Goal: Task Accomplishment & Management: Manage account settings

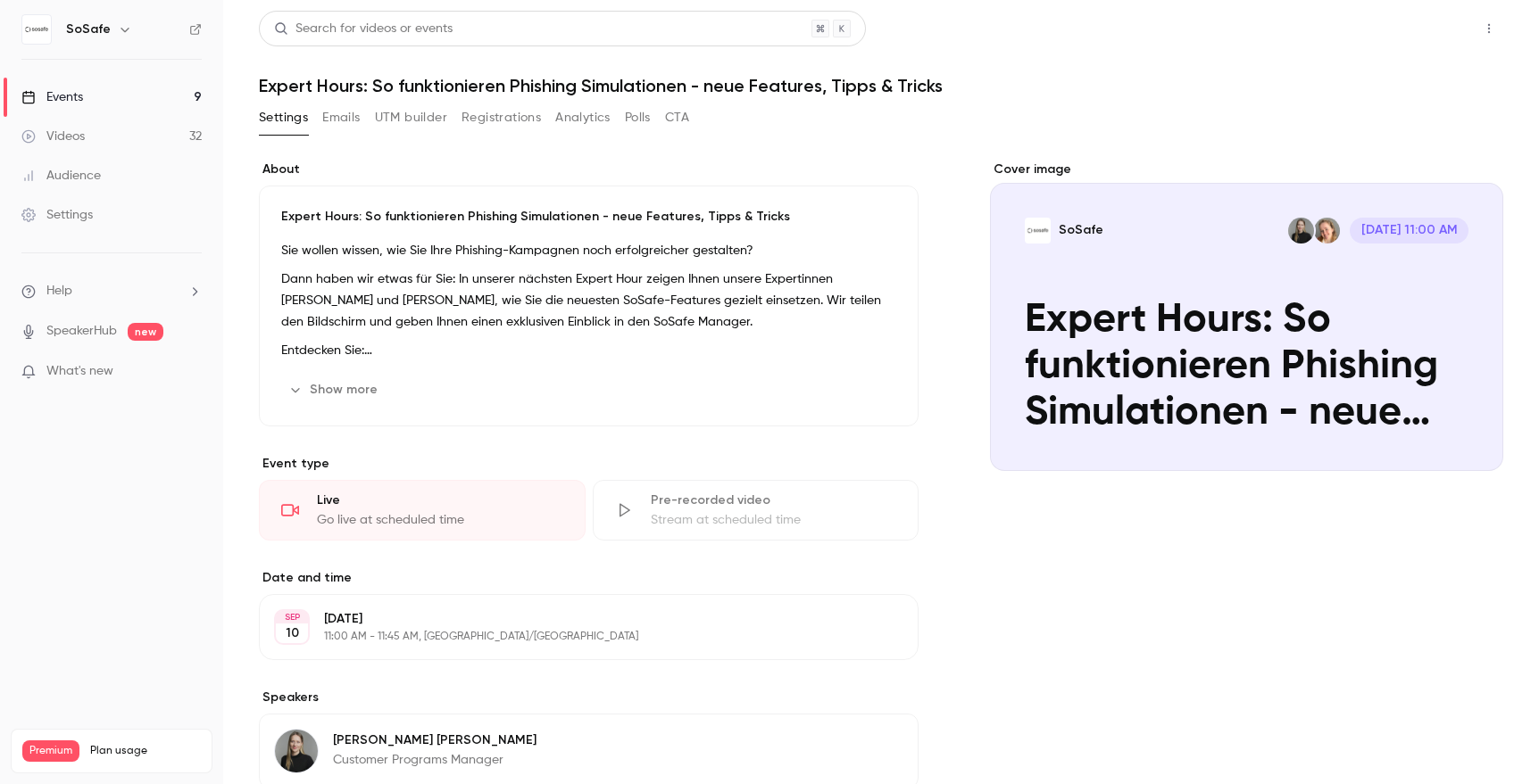
click at [1433, 25] on button "Share" at bounding box center [1425, 28] width 71 height 35
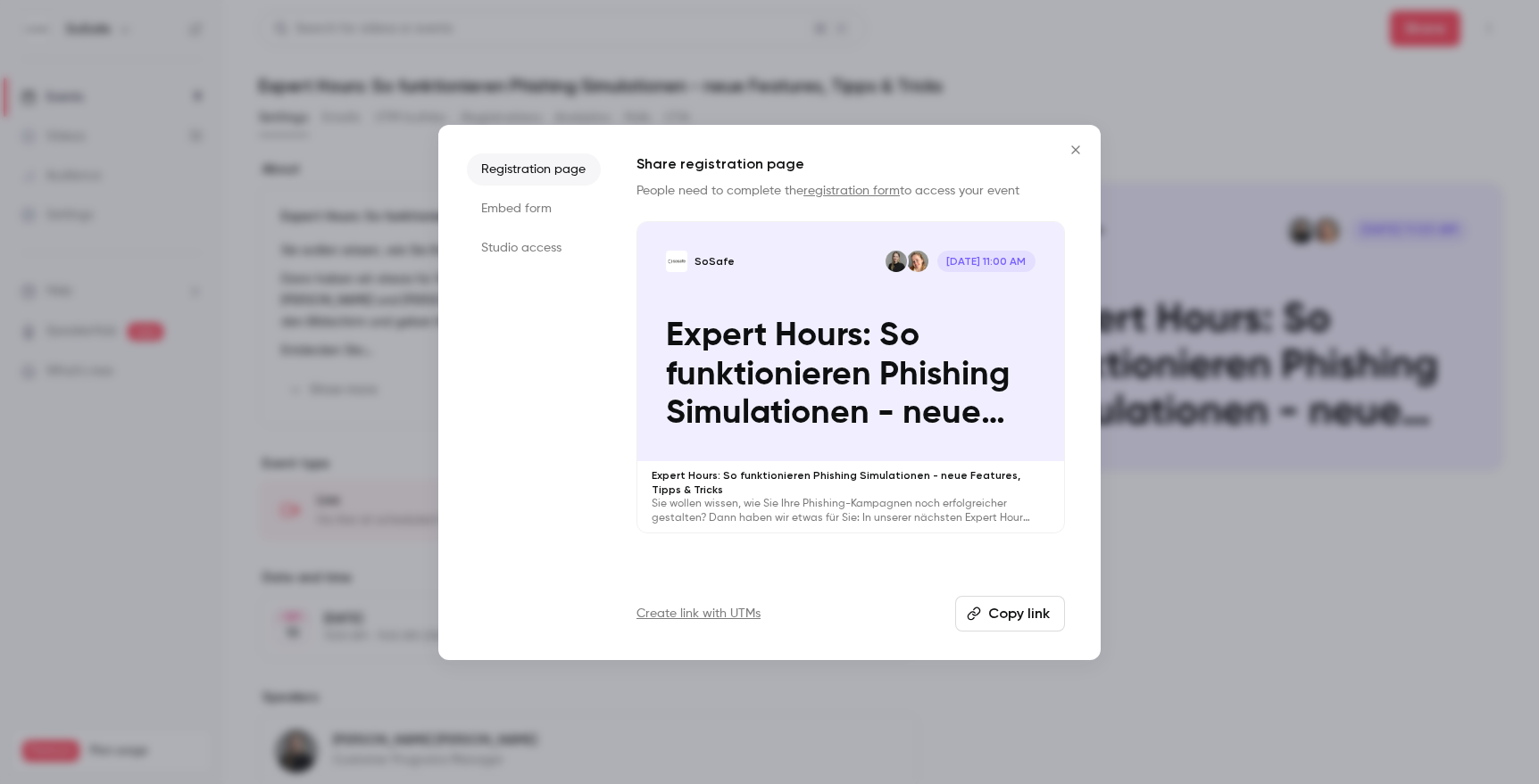
click at [1026, 620] on button "Copy link" at bounding box center [1010, 613] width 110 height 35
click at [1072, 146] on icon "Close" at bounding box center [1076, 150] width 22 height 15
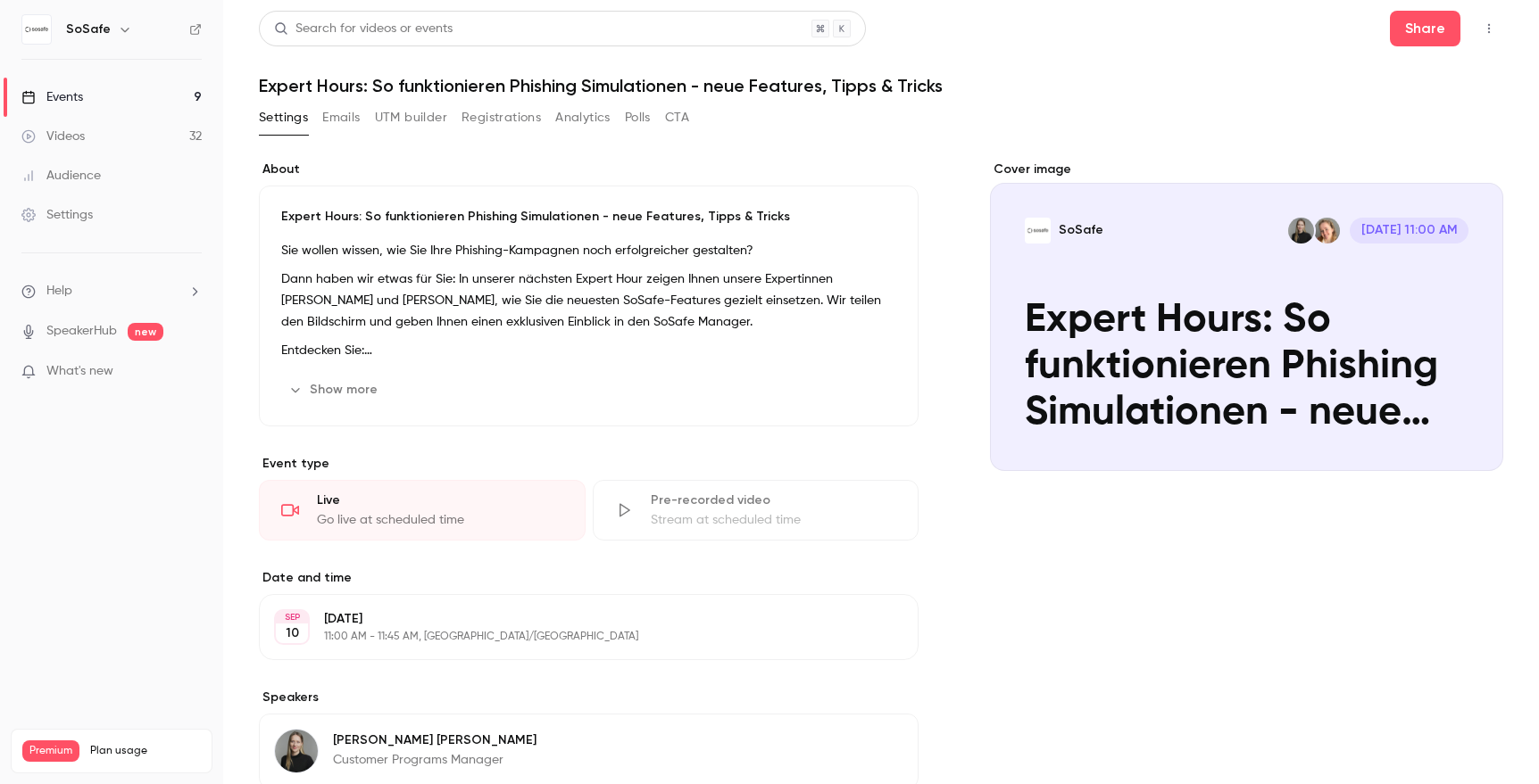
click at [107, 97] on link "Events 9" at bounding box center [111, 96] width 223 height 39
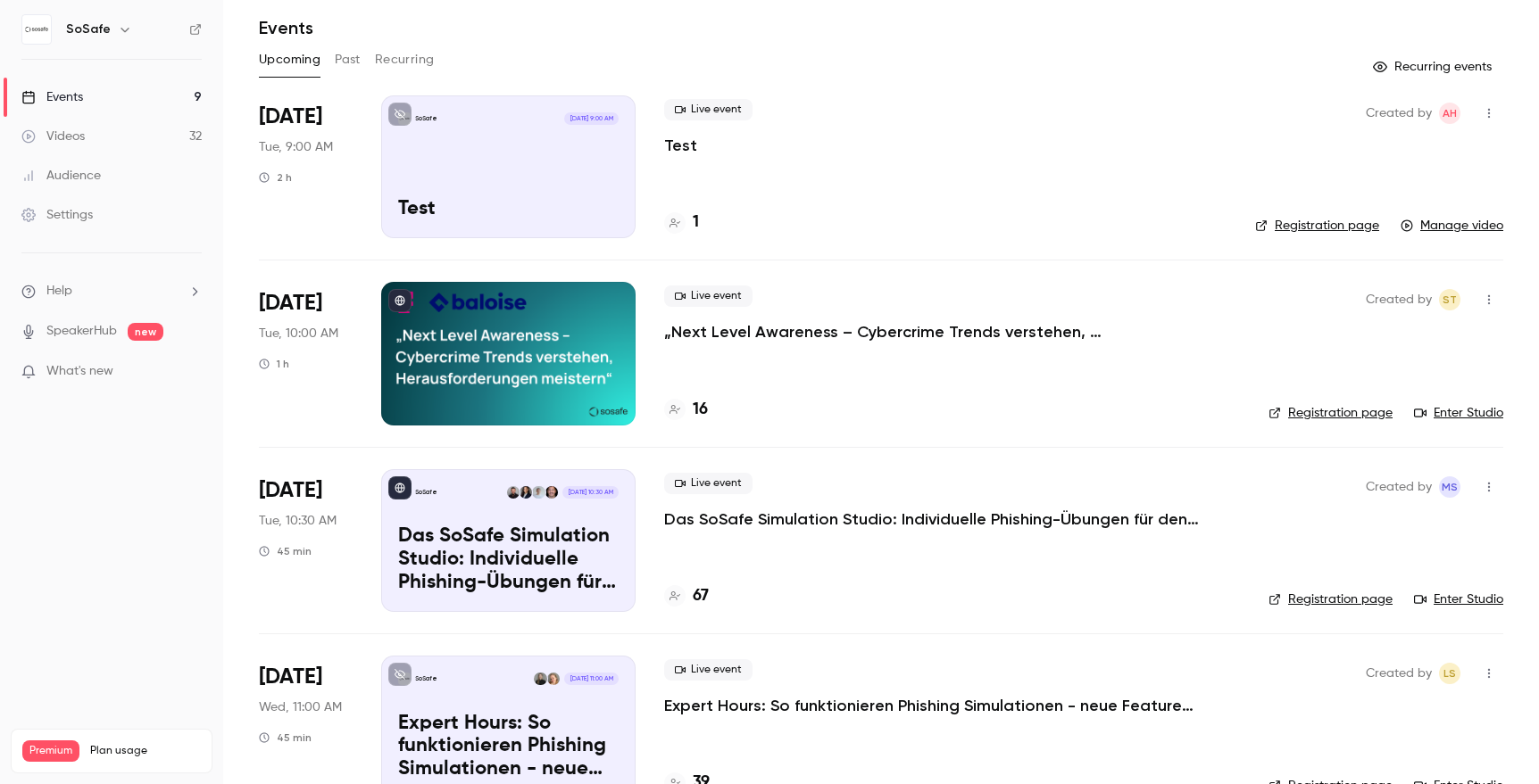
scroll to position [56, 0]
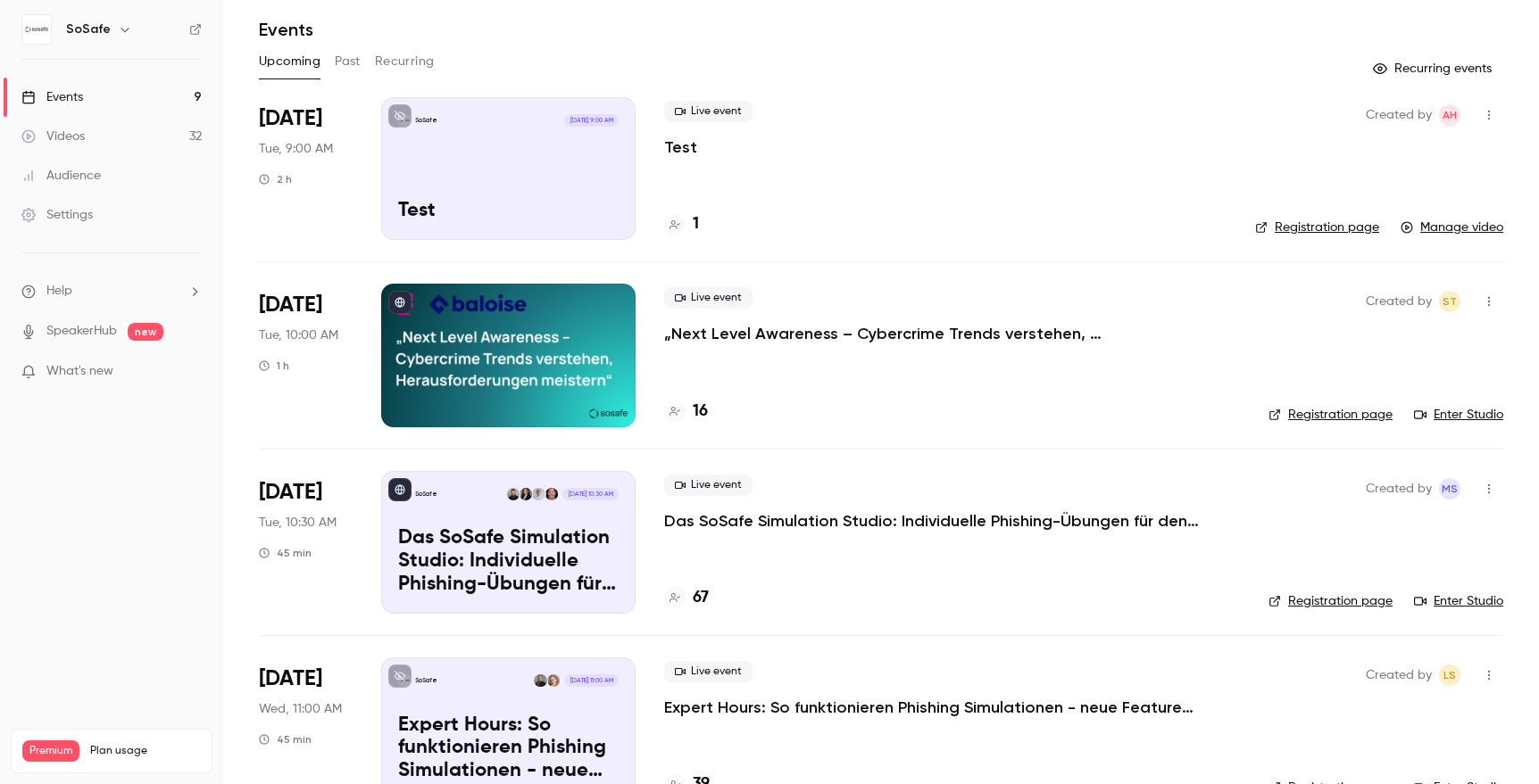
click at [676, 146] on p "Test" at bounding box center [680, 147] width 33 height 22
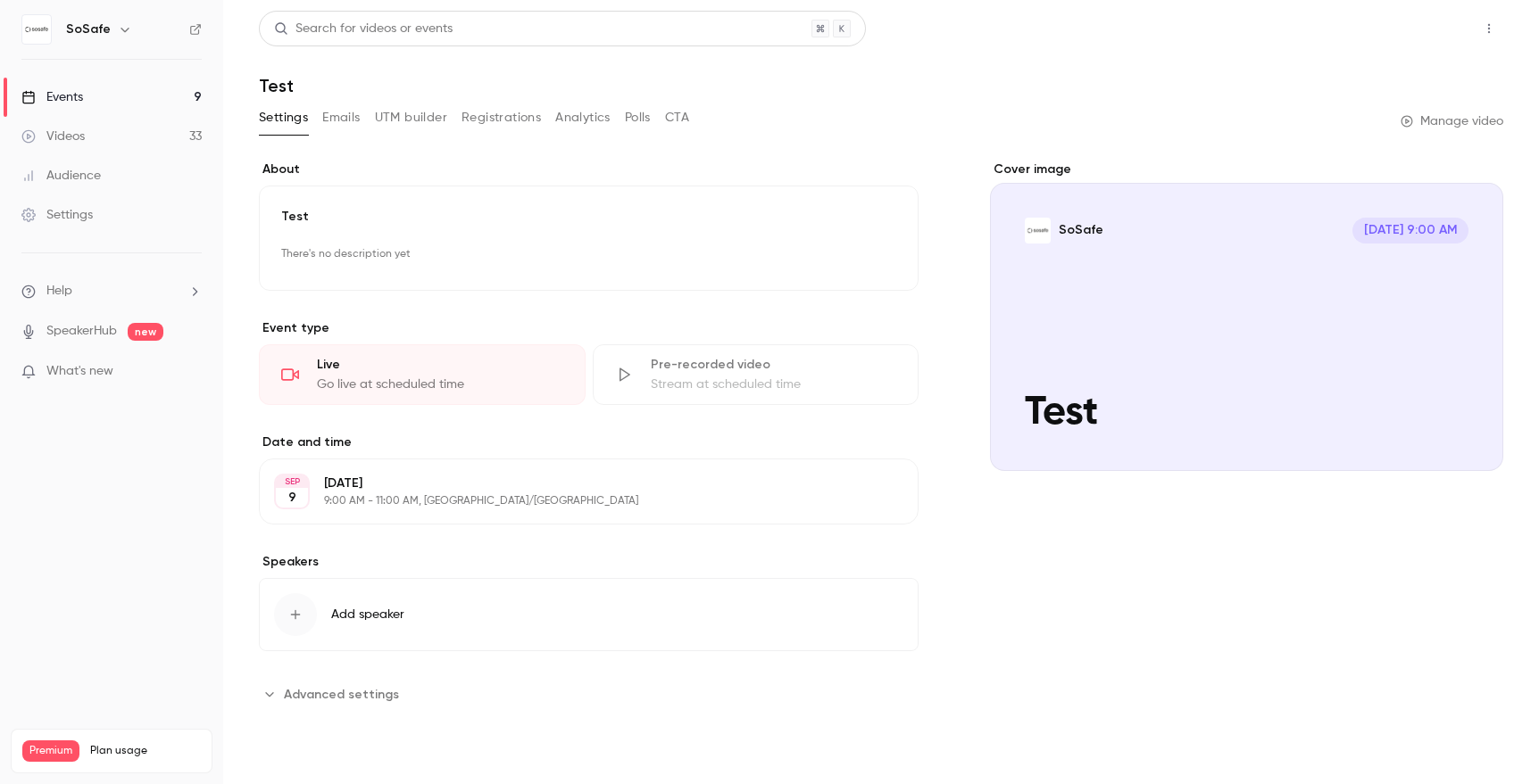
click at [1433, 35] on button "Share" at bounding box center [1425, 28] width 71 height 35
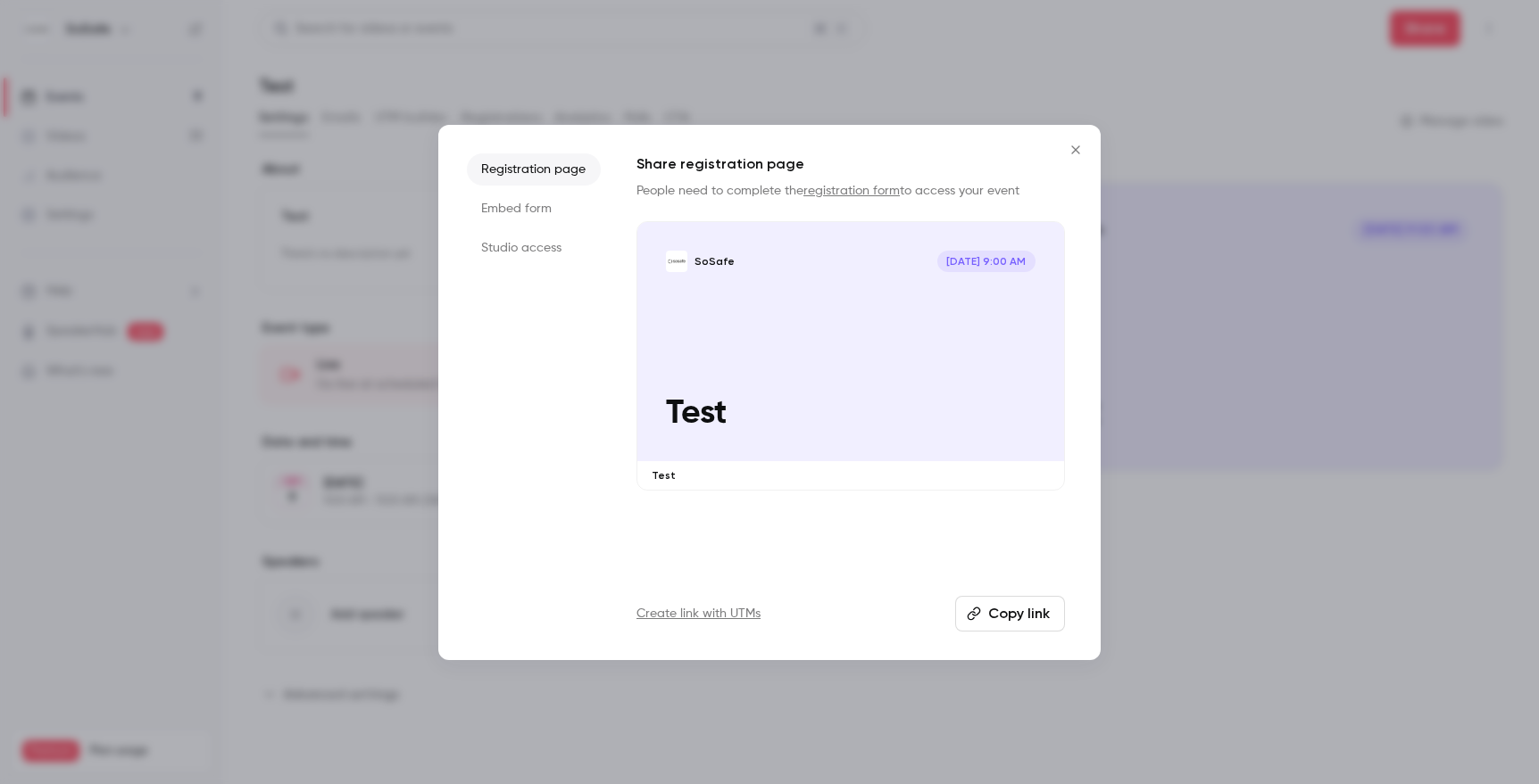
click at [1027, 611] on button "Copy link" at bounding box center [1010, 613] width 110 height 35
click at [1074, 149] on icon "Close" at bounding box center [1074, 149] width 8 height 8
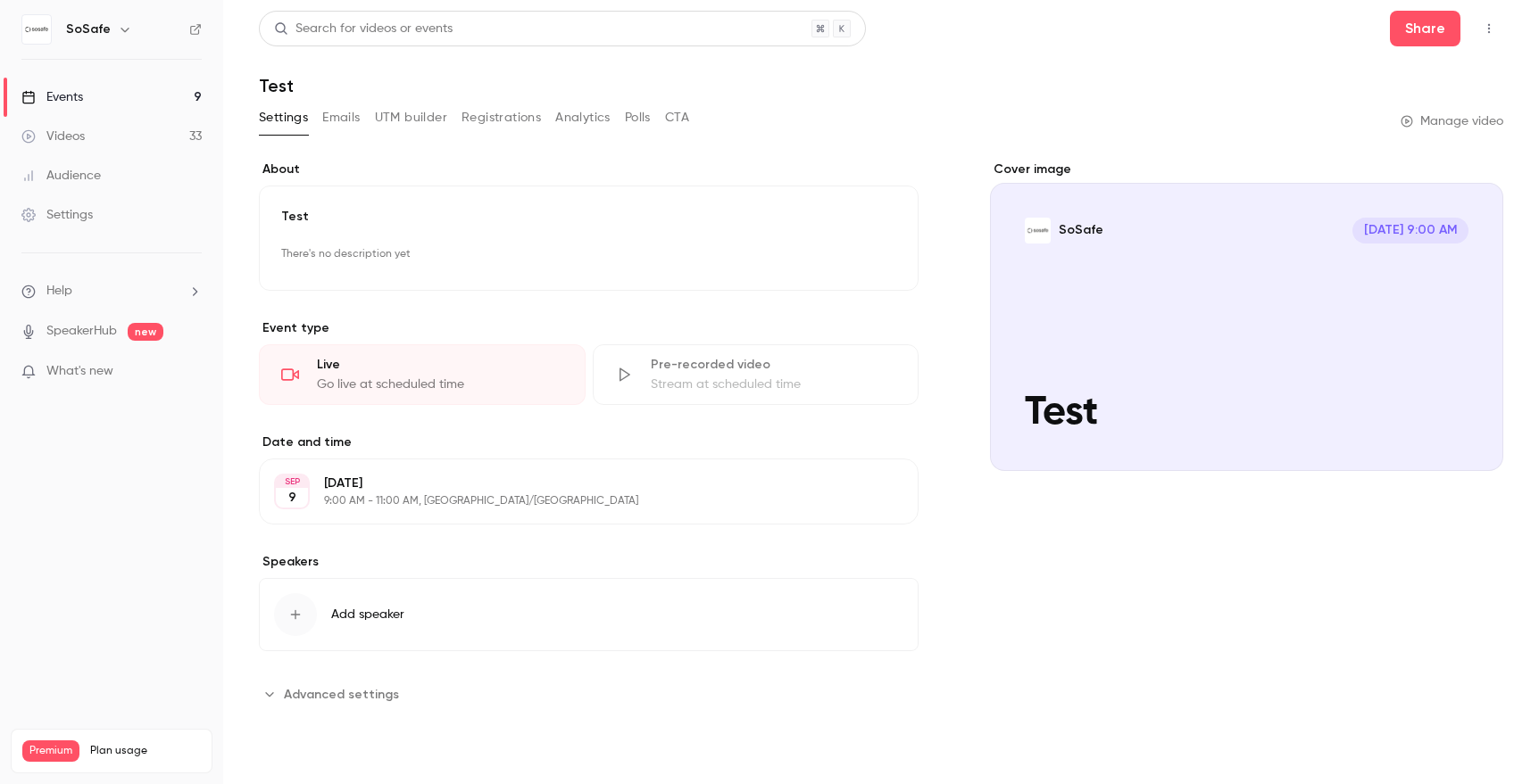
click at [1492, 27] on icon "button" at bounding box center [1489, 29] width 15 height 13
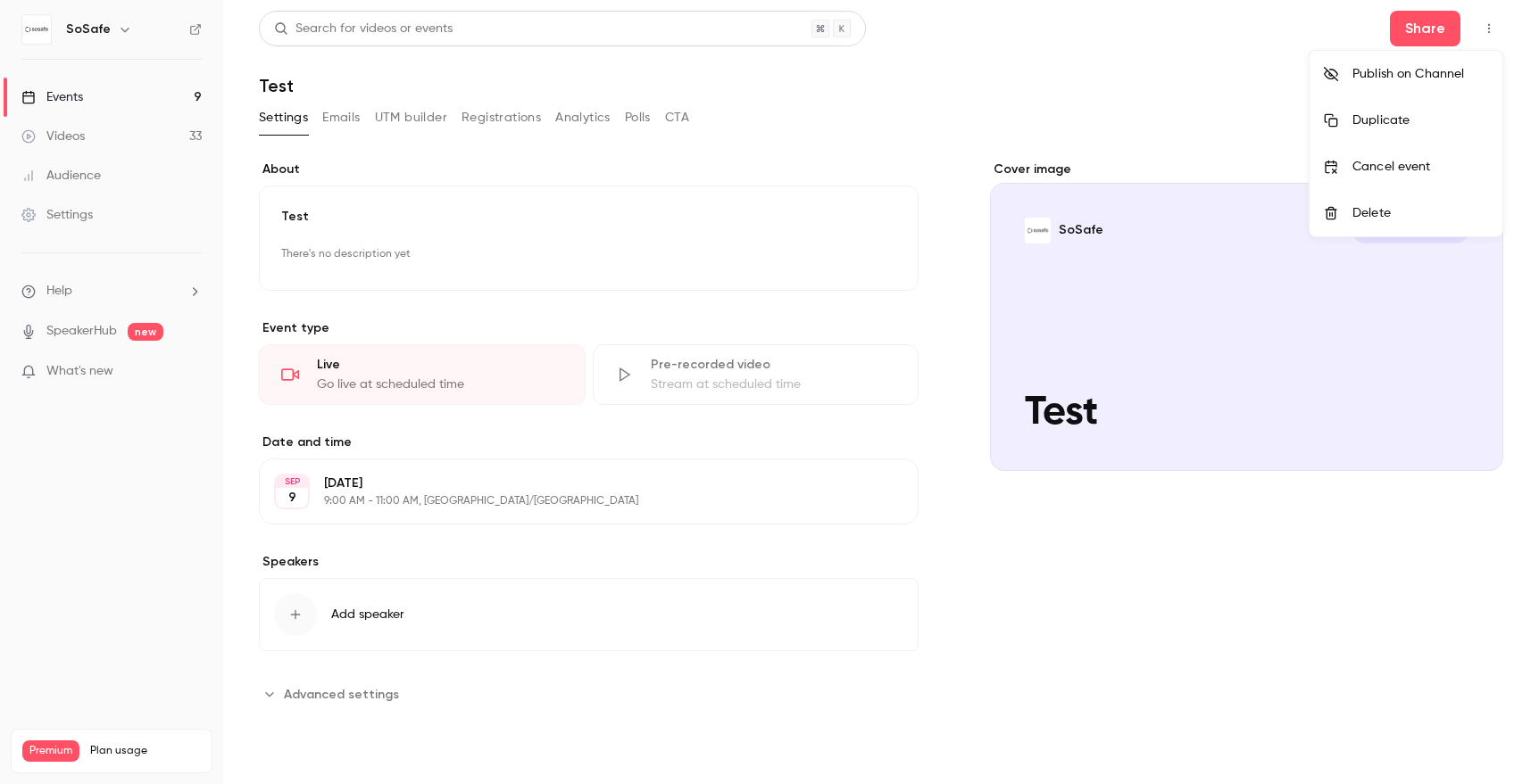
click at [939, 313] on div at bounding box center [770, 392] width 1539 height 784
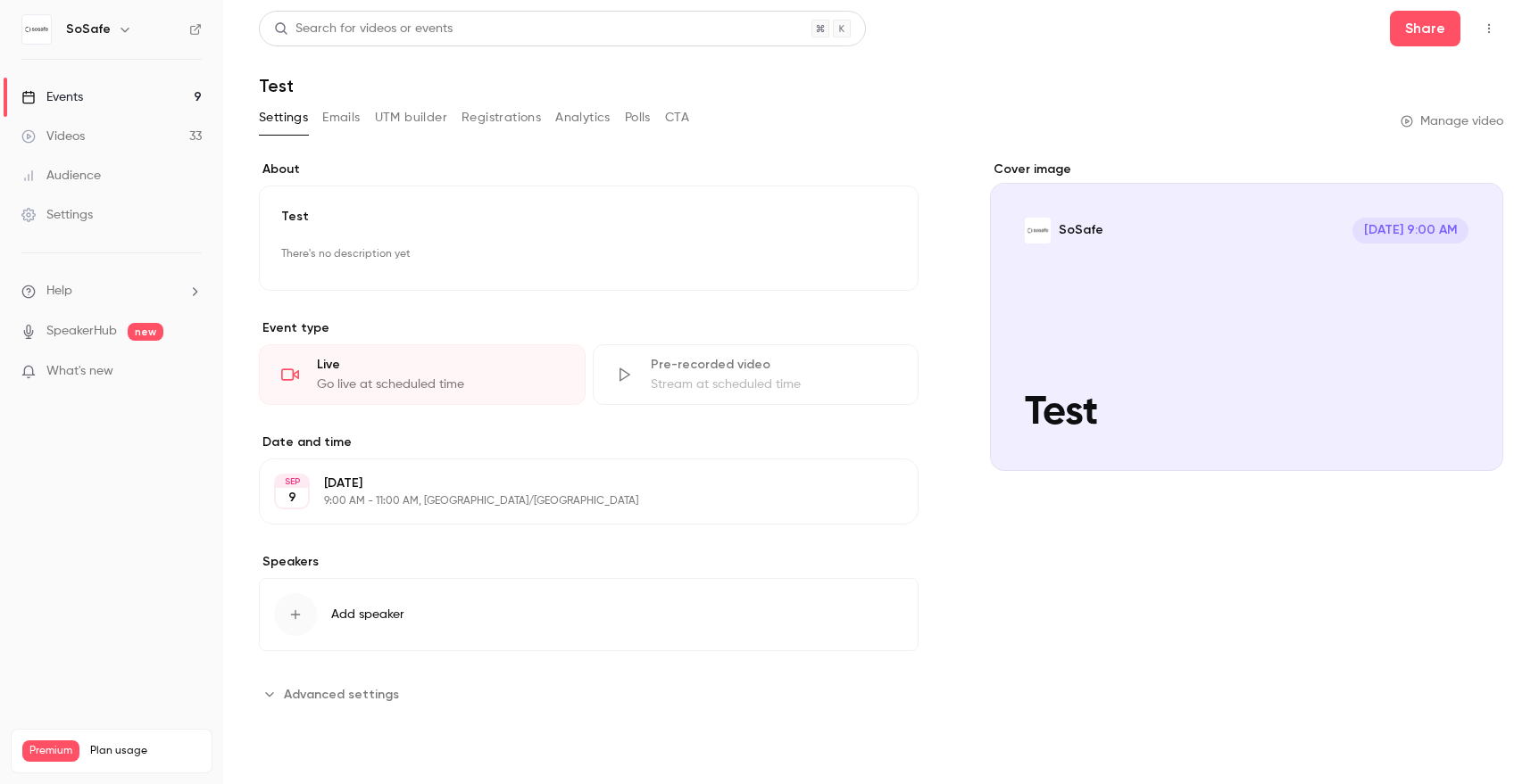
click at [608, 601] on button "Add speaker" at bounding box center [588, 615] width 659 height 73
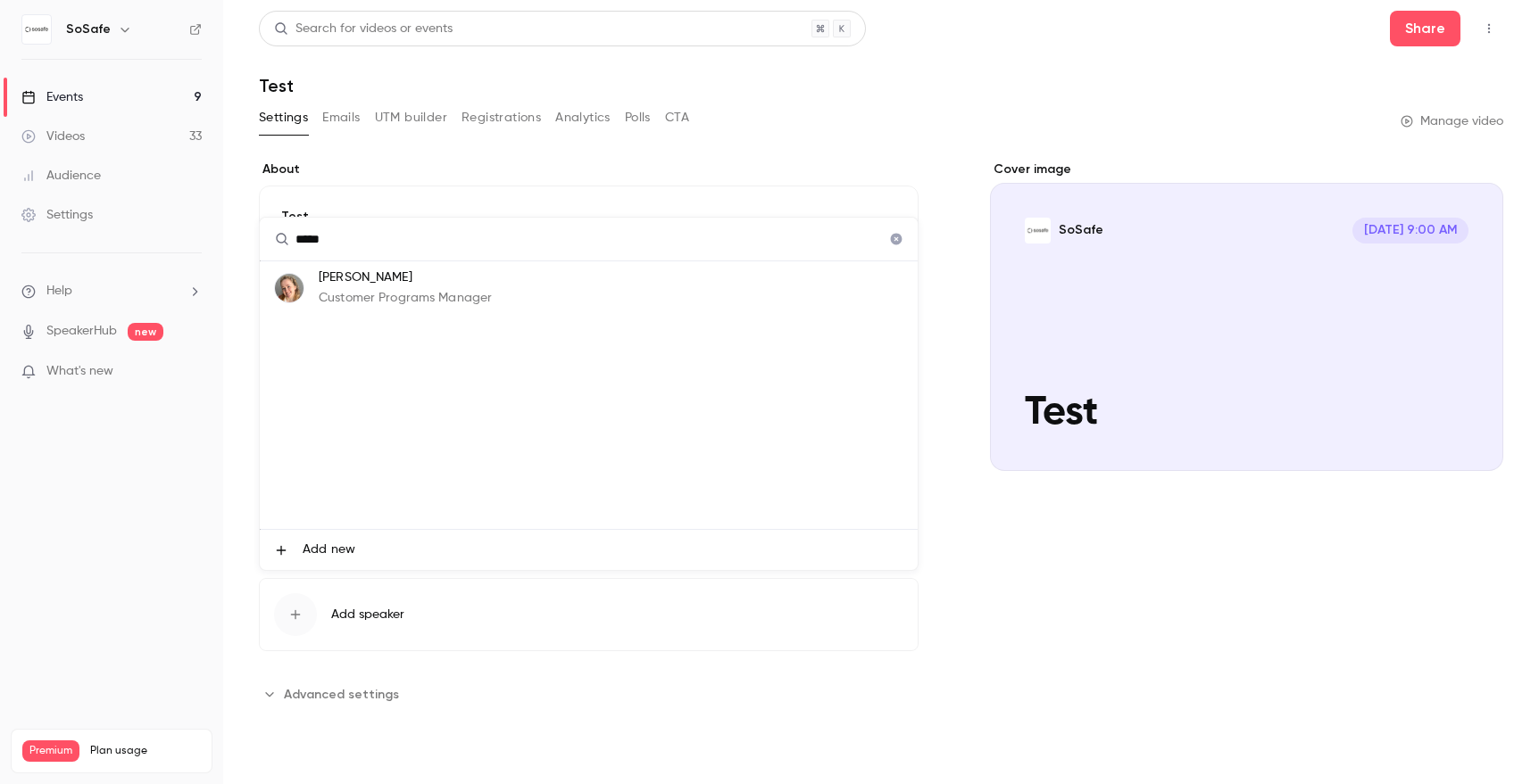
type input "*****"
click at [525, 281] on li "[PERSON_NAME] Customer Programs Manager" at bounding box center [588, 287] width 658 height 54
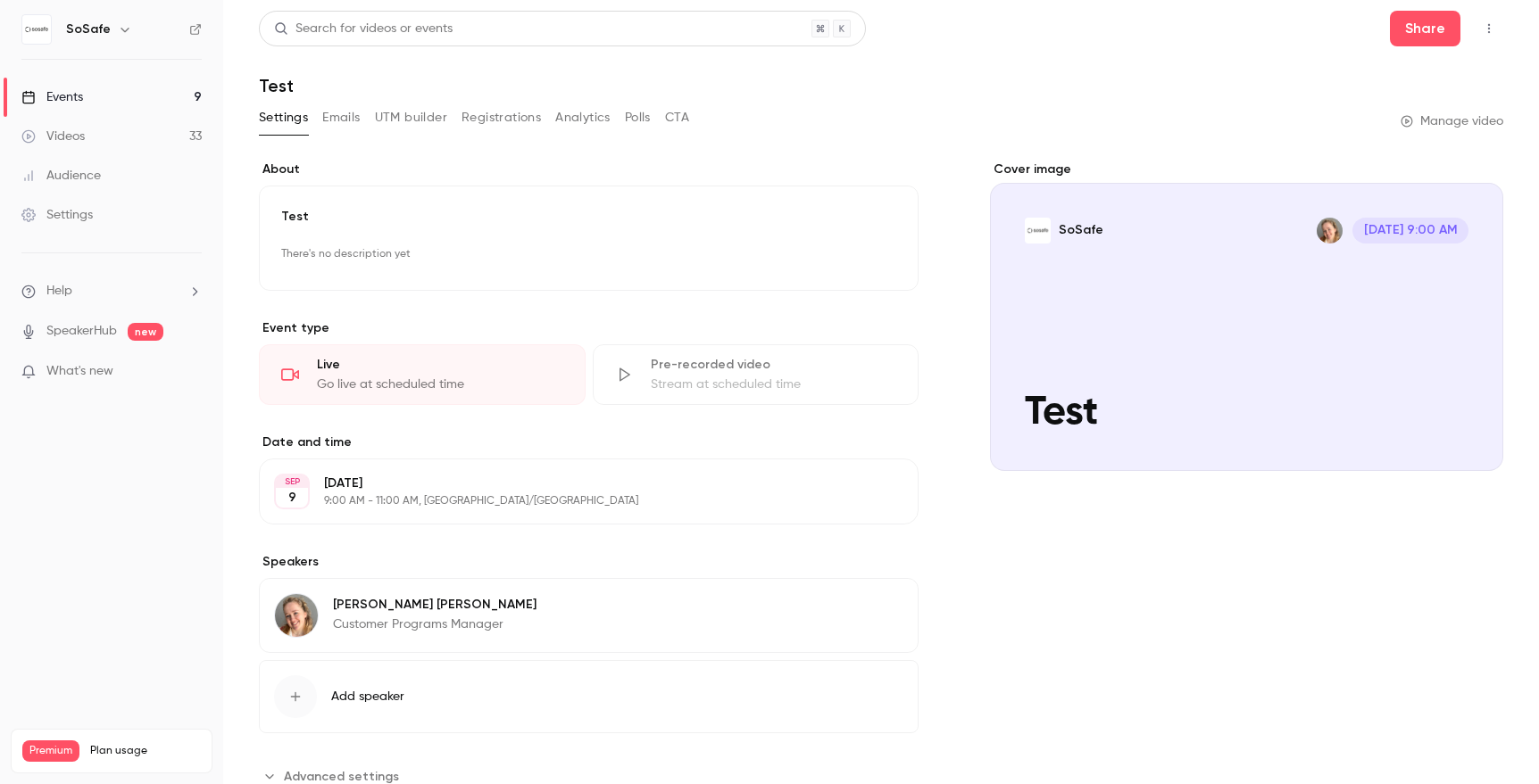
click at [961, 343] on div "**********" at bounding box center [881, 476] width 1244 height 630
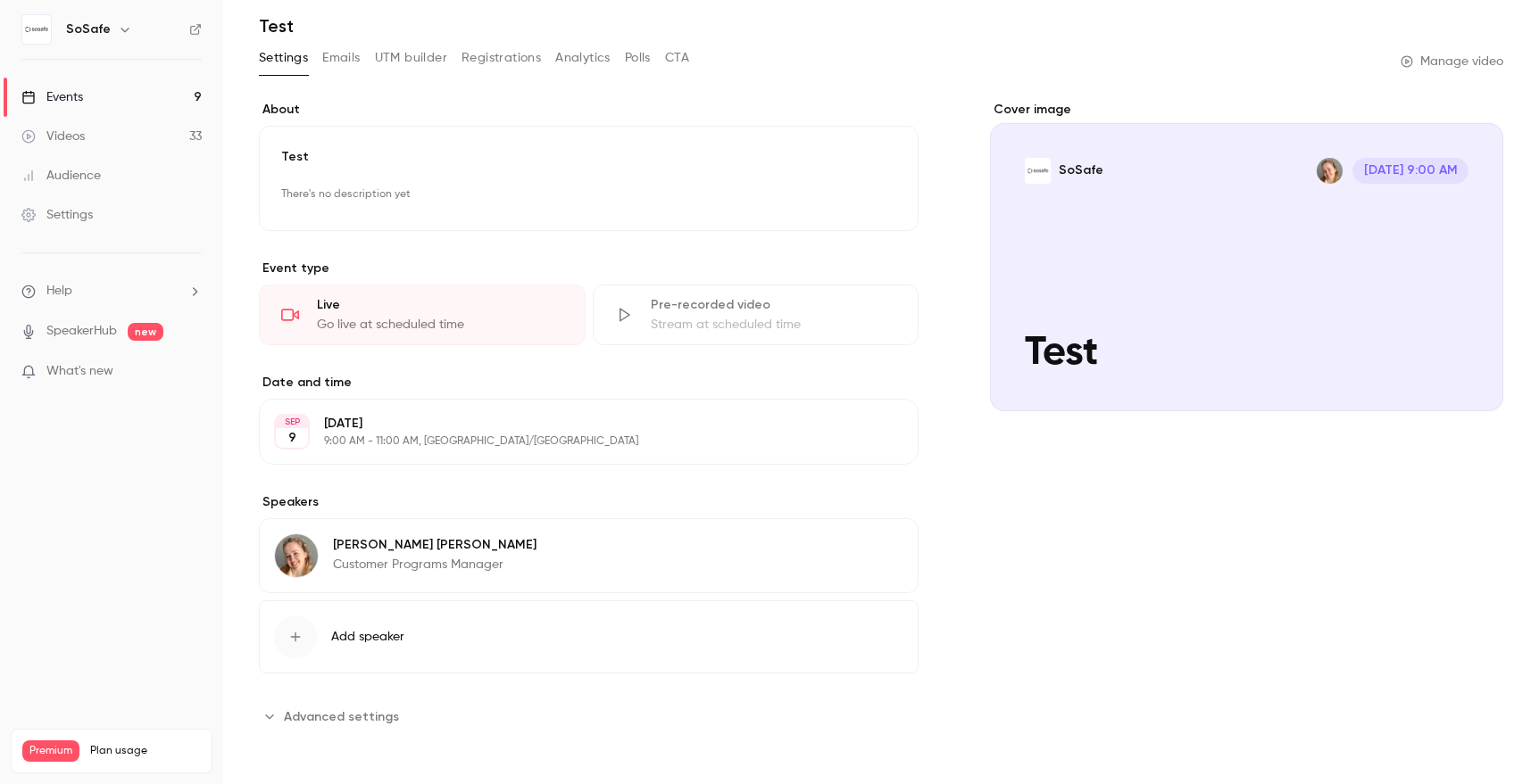
click at [516, 653] on button "Add speaker" at bounding box center [588, 637] width 659 height 73
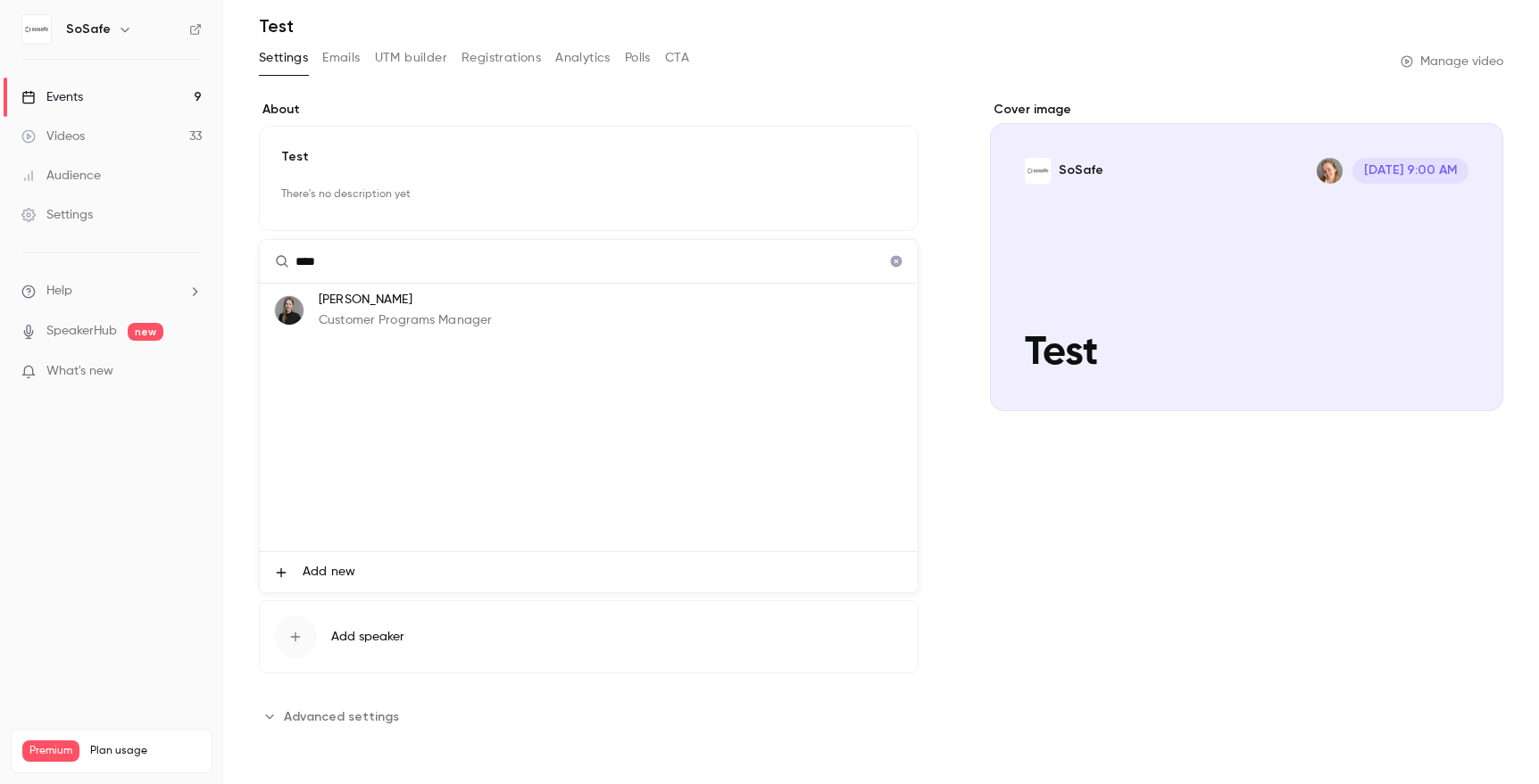
type input "****"
click at [559, 317] on li "[PERSON_NAME] Customer Programs Manager" at bounding box center [588, 310] width 658 height 54
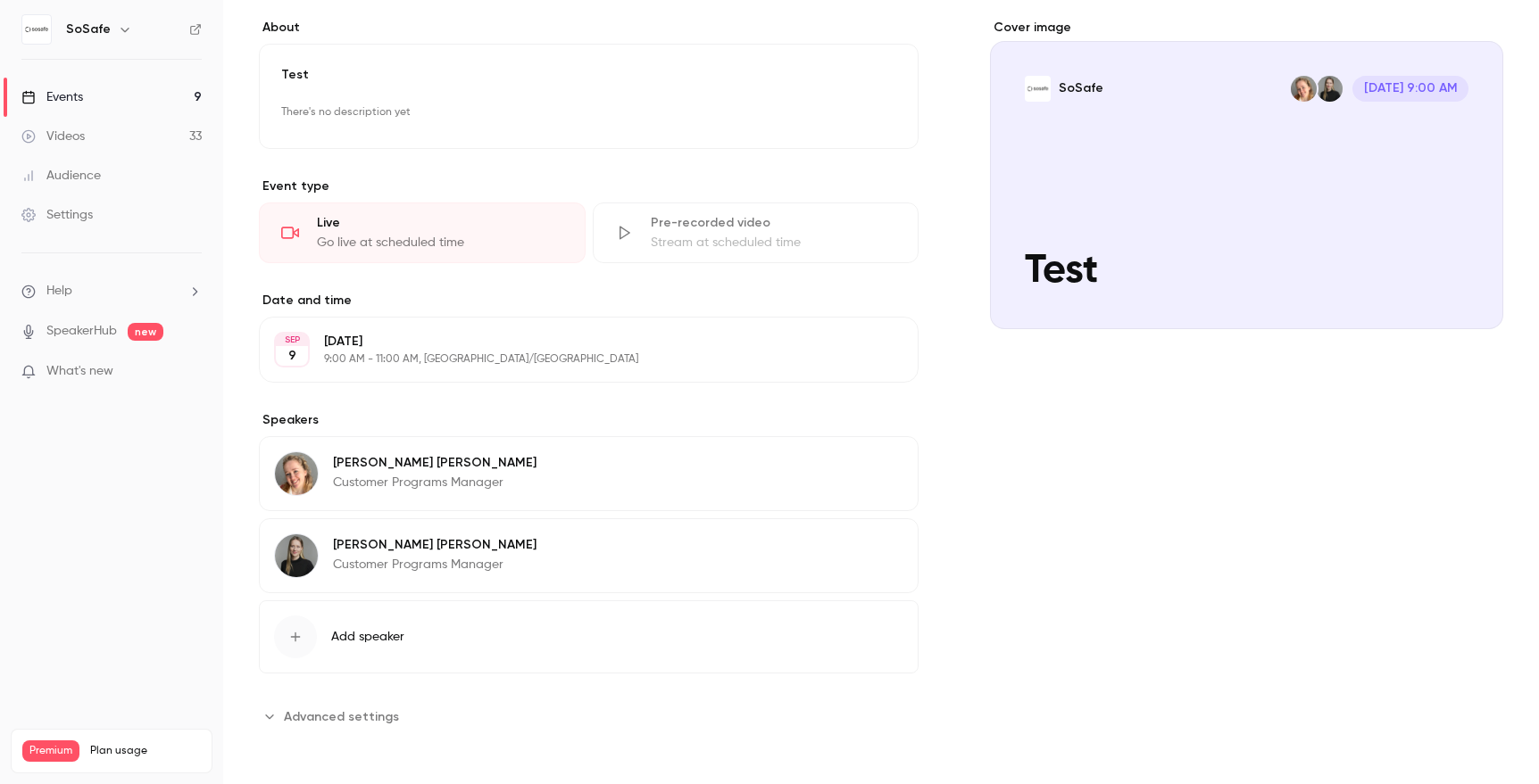
scroll to position [0, 0]
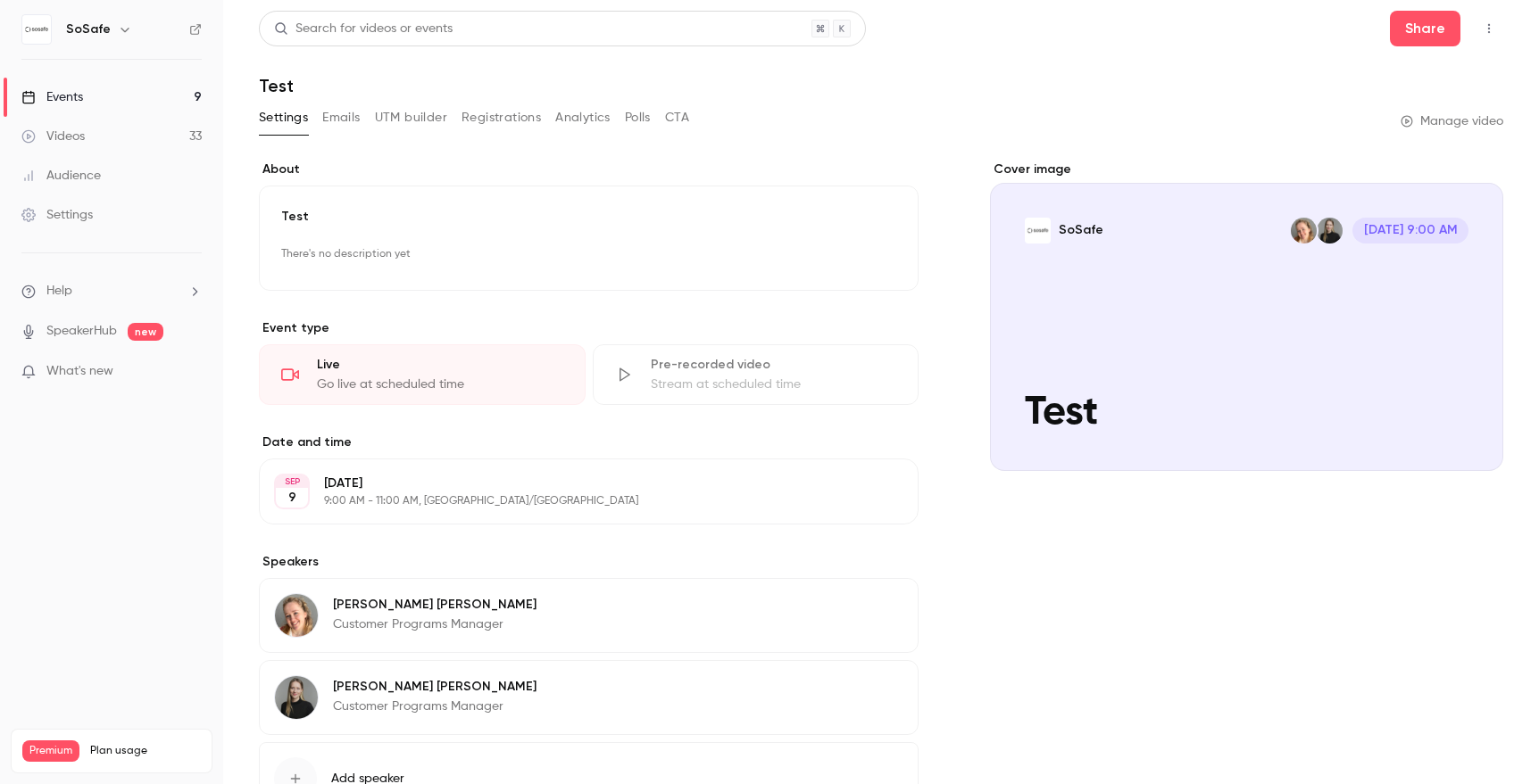
click at [924, 347] on div "**********" at bounding box center [881, 517] width 1244 height 712
click at [1503, 27] on main "**********" at bounding box center [880, 392] width 1315 height 784
click at [1487, 25] on icon "button" at bounding box center [1489, 29] width 15 height 13
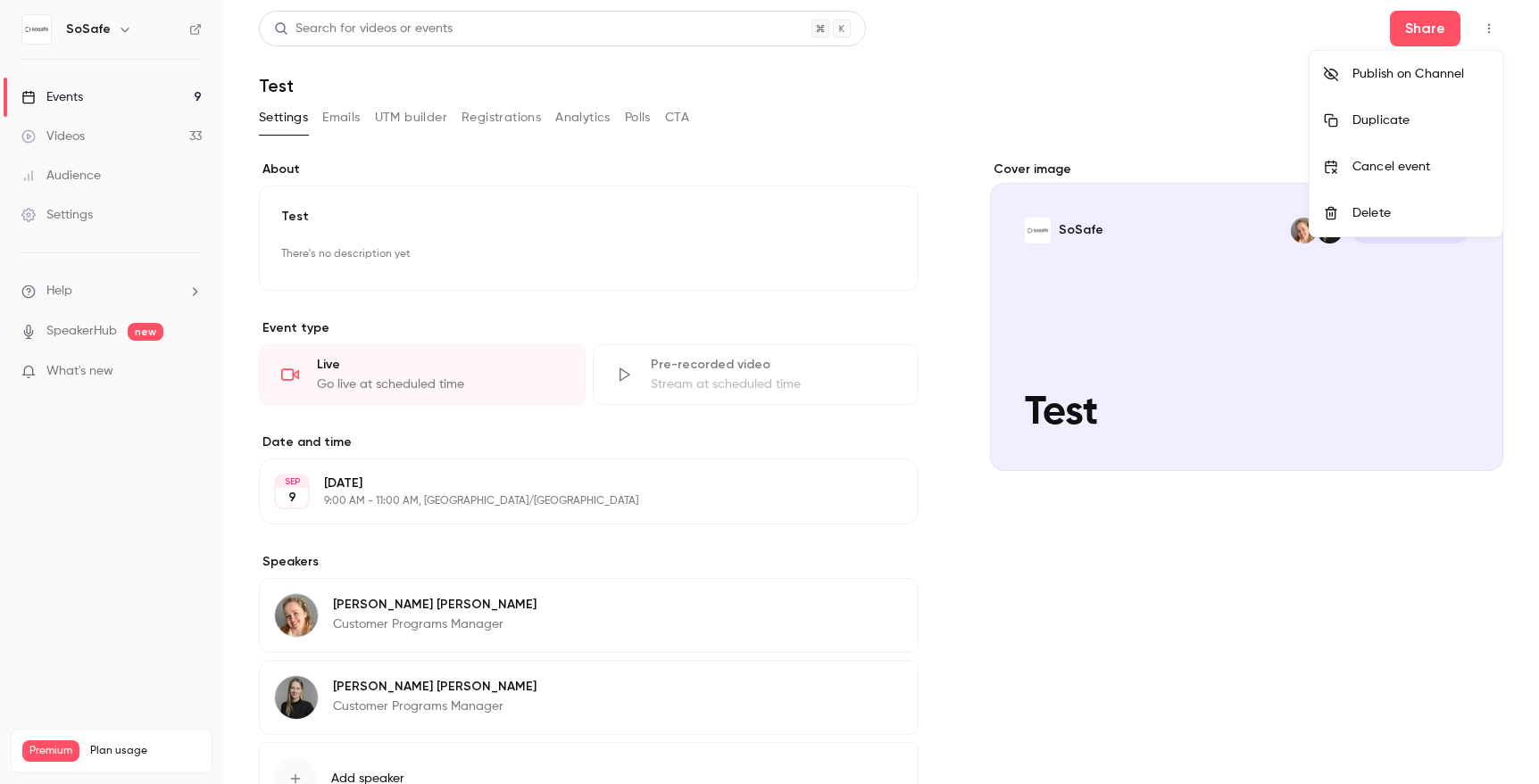
click at [1144, 96] on div at bounding box center [770, 392] width 1539 height 784
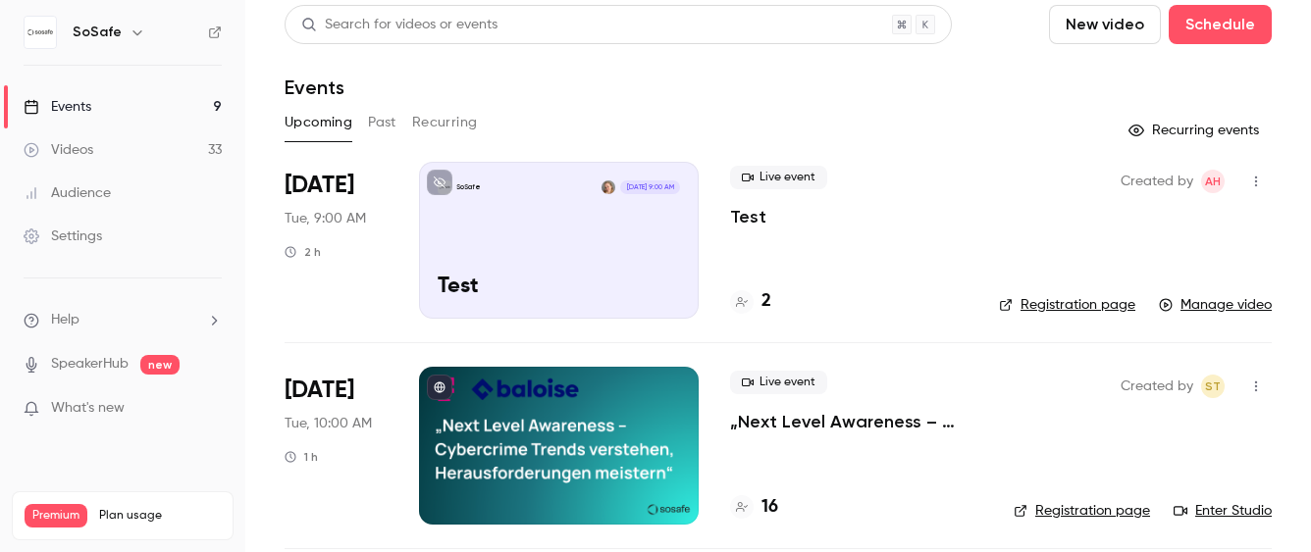
scroll to position [3, 0]
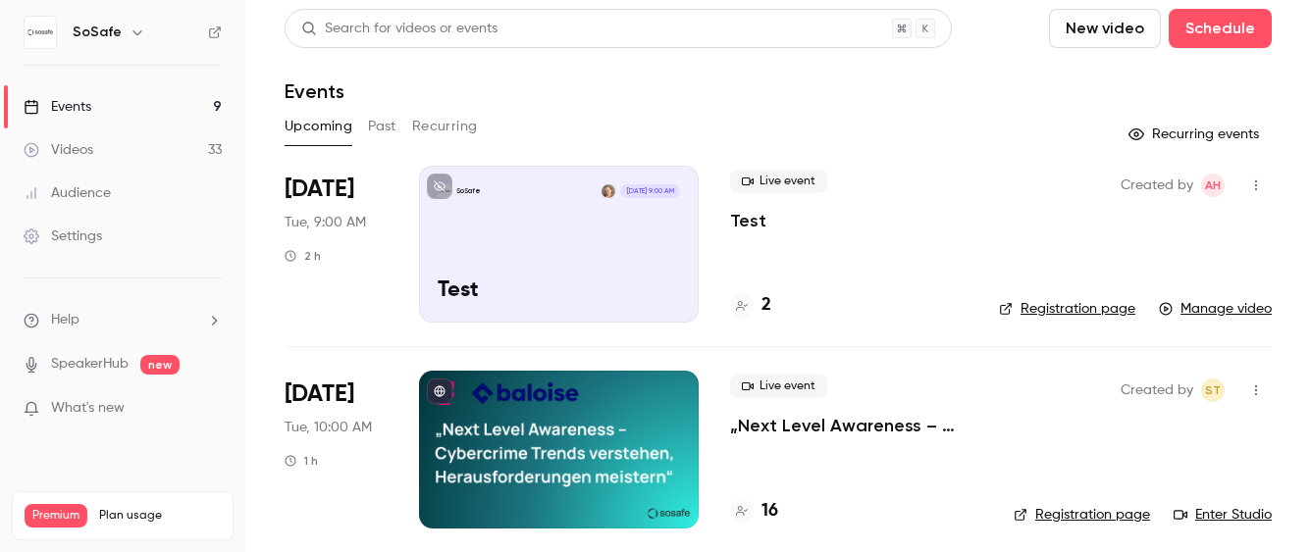
click at [977, 65] on header "Search for videos or events New video Schedule Events" at bounding box center [778, 56] width 987 height 94
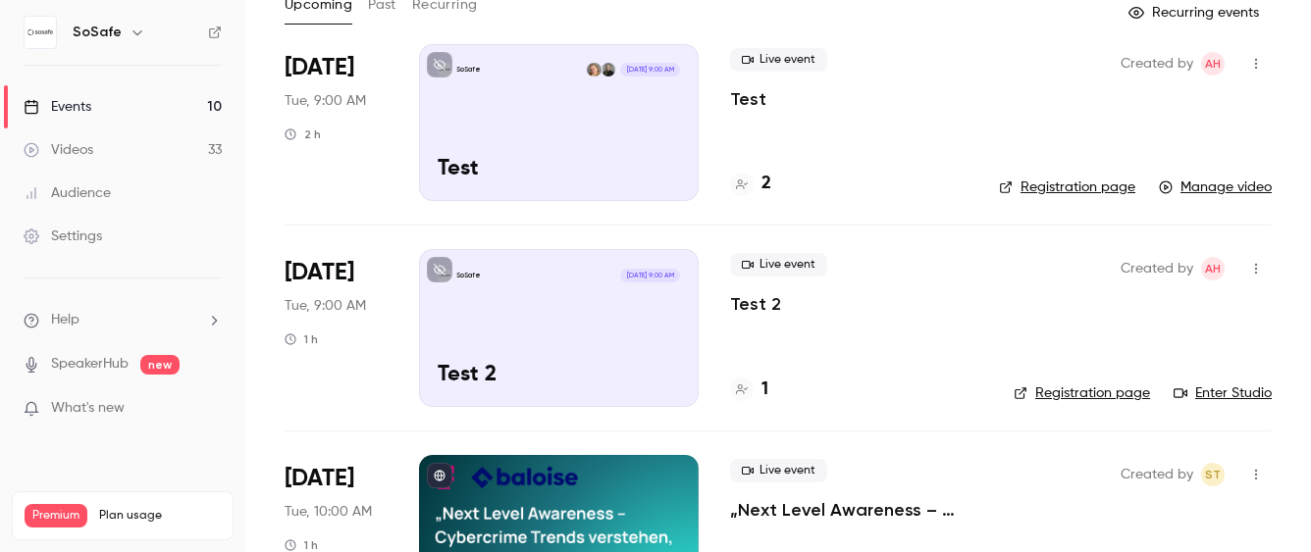
scroll to position [144, 0]
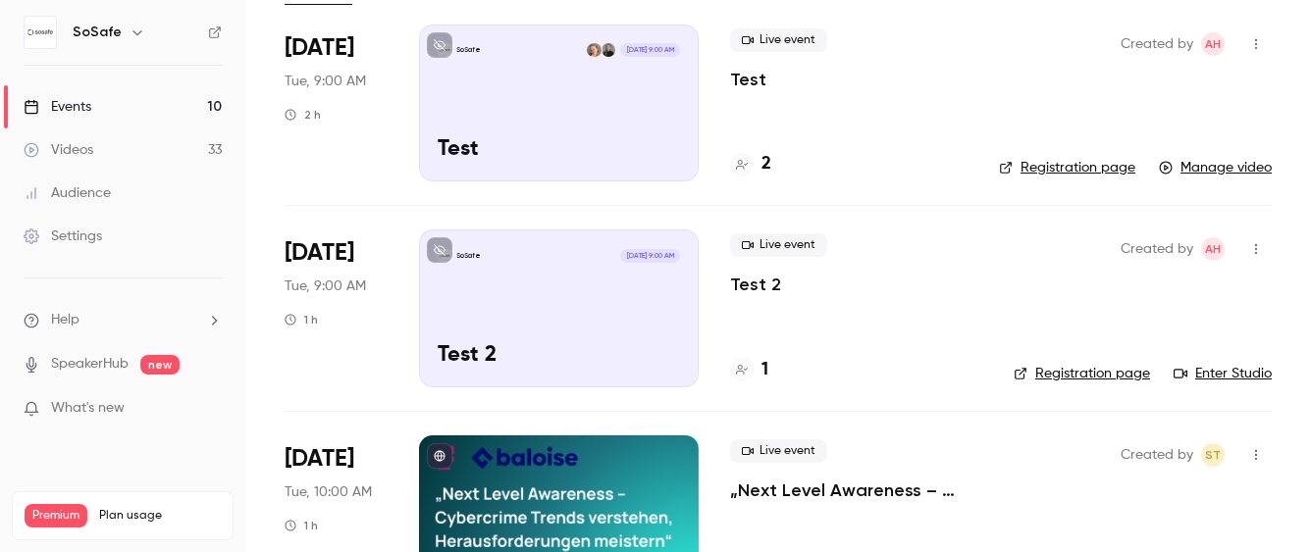
click at [1243, 364] on link "Enter Studio" at bounding box center [1222, 374] width 98 height 20
